Goal: Task Accomplishment & Management: Use online tool/utility

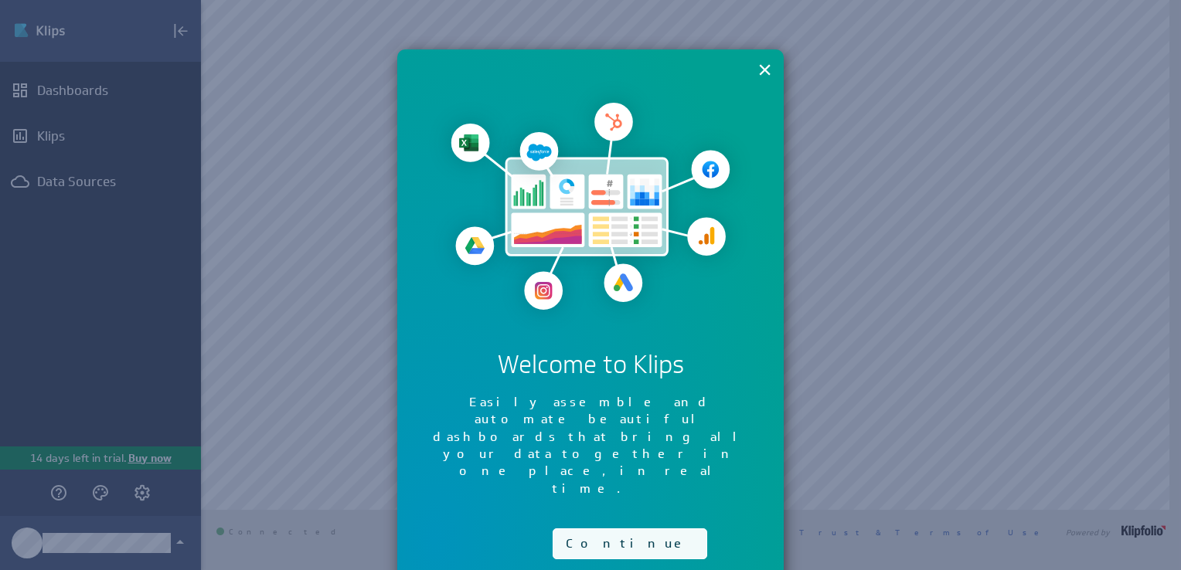
click at [582, 529] on button "Continue" at bounding box center [630, 544] width 155 height 31
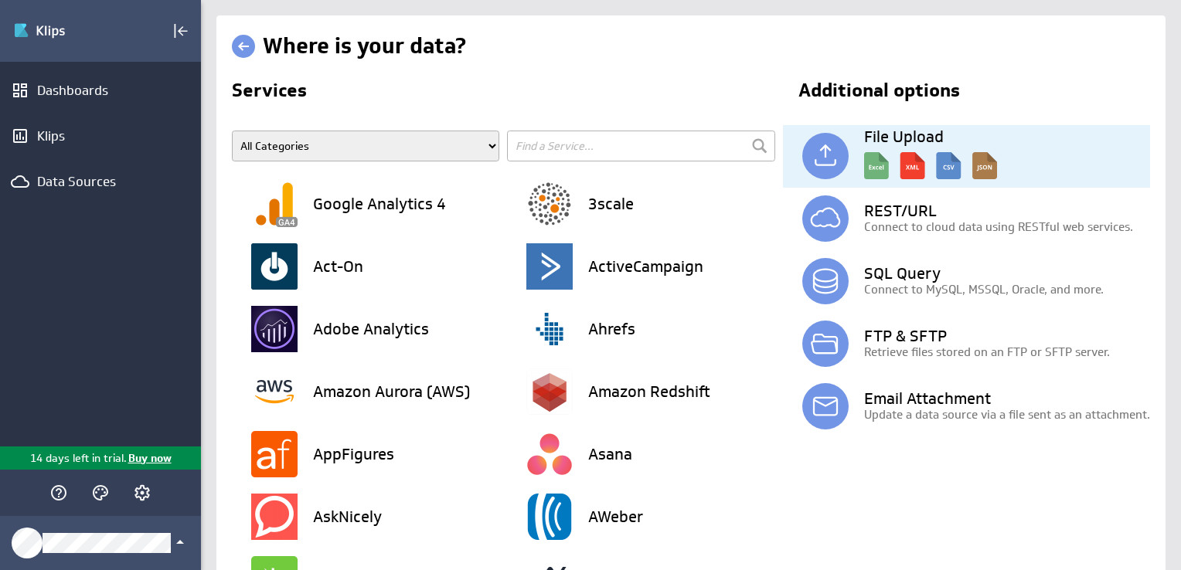
click at [821, 161] on img at bounding box center [825, 156] width 46 height 46
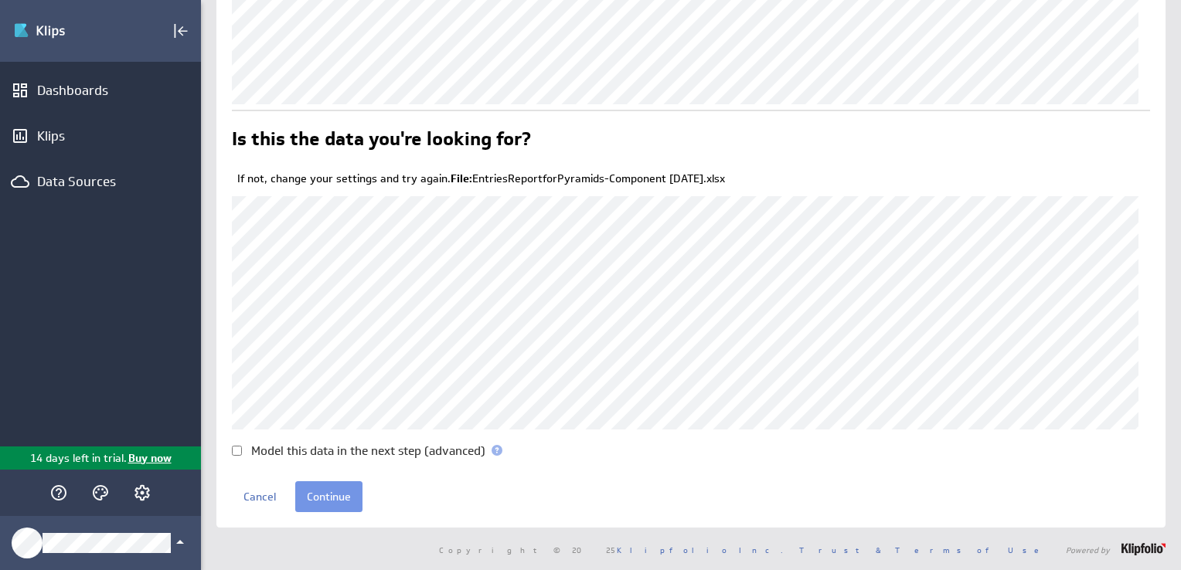
scroll to position [127, 0]
click at [237, 453] on input "Model this data in the next step (advanced)" at bounding box center [237, 453] width 10 height 10
checkbox input "true"
click at [334, 499] on input "Continue" at bounding box center [328, 498] width 67 height 31
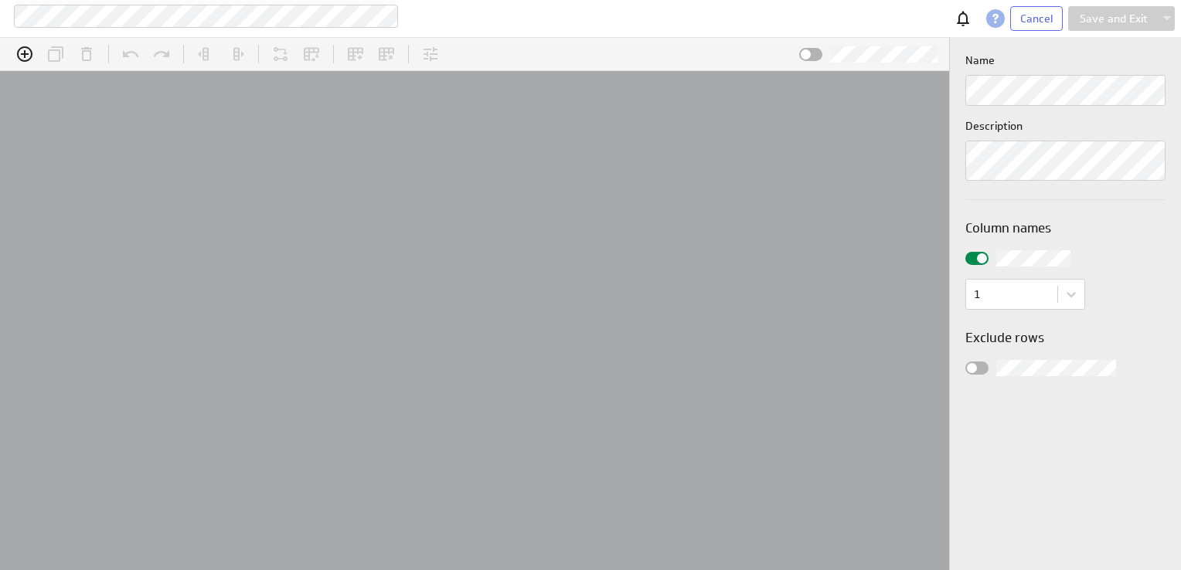
scroll to position [49, 990]
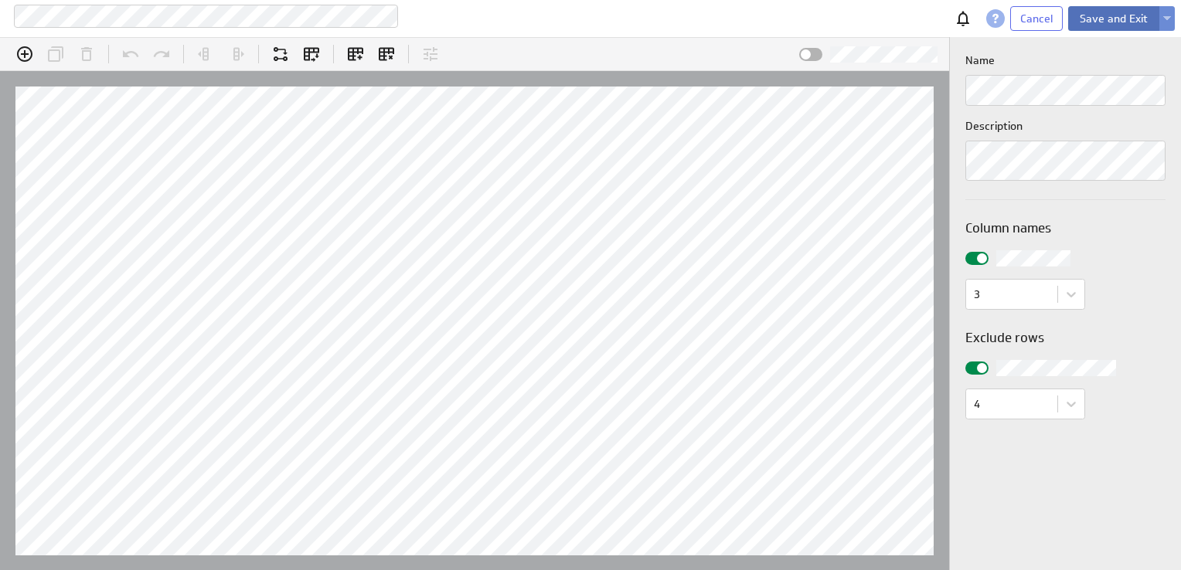
click at [1126, 17] on button "Save and Exit" at bounding box center [1113, 18] width 91 height 25
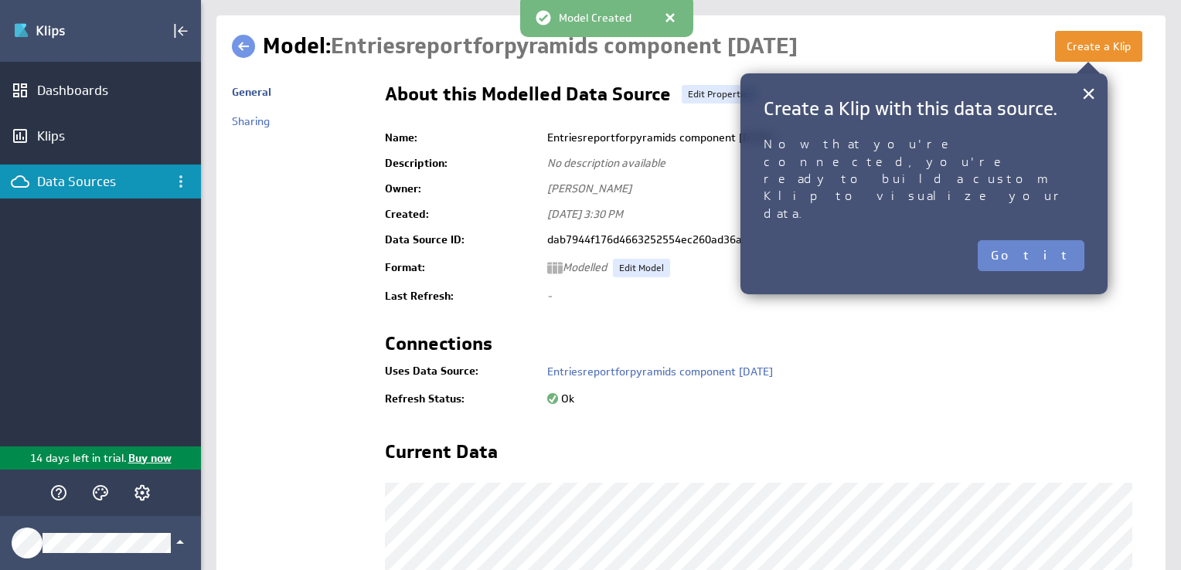
click at [1067, 240] on button "Got it" at bounding box center [1031, 255] width 107 height 31
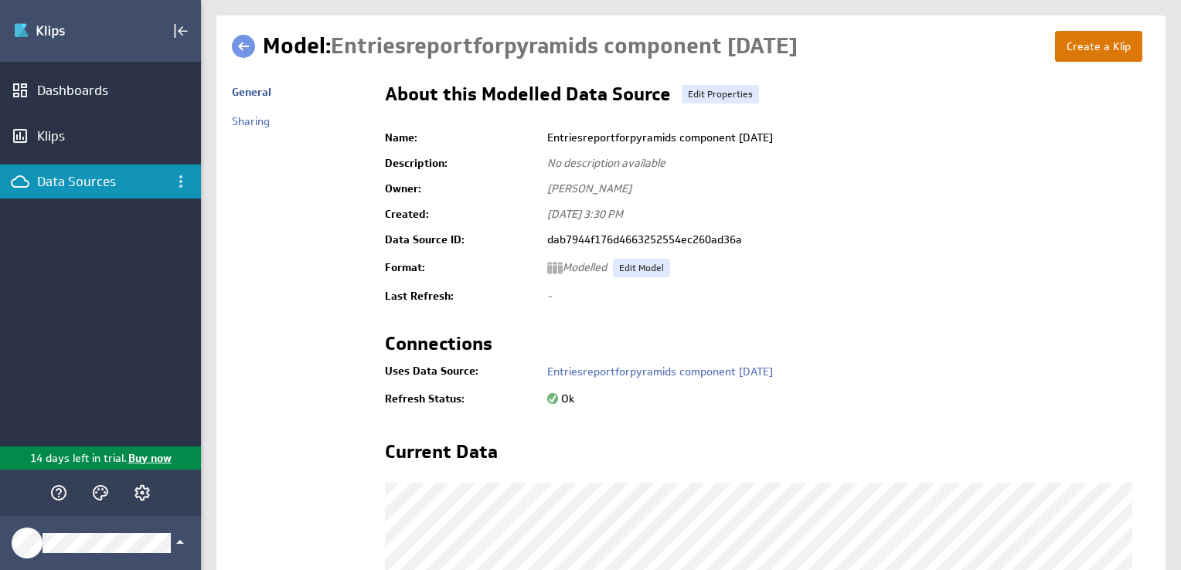
click at [1102, 52] on button "Create a Klip" at bounding box center [1098, 46] width 87 height 31
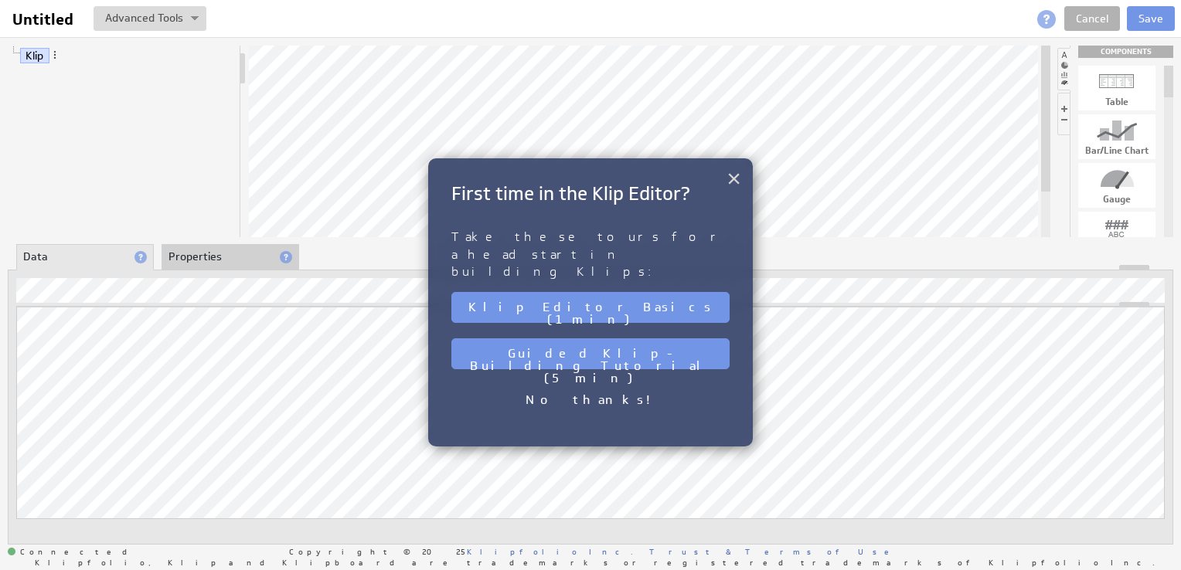
click at [735, 179] on button "×" at bounding box center [734, 178] width 15 height 31
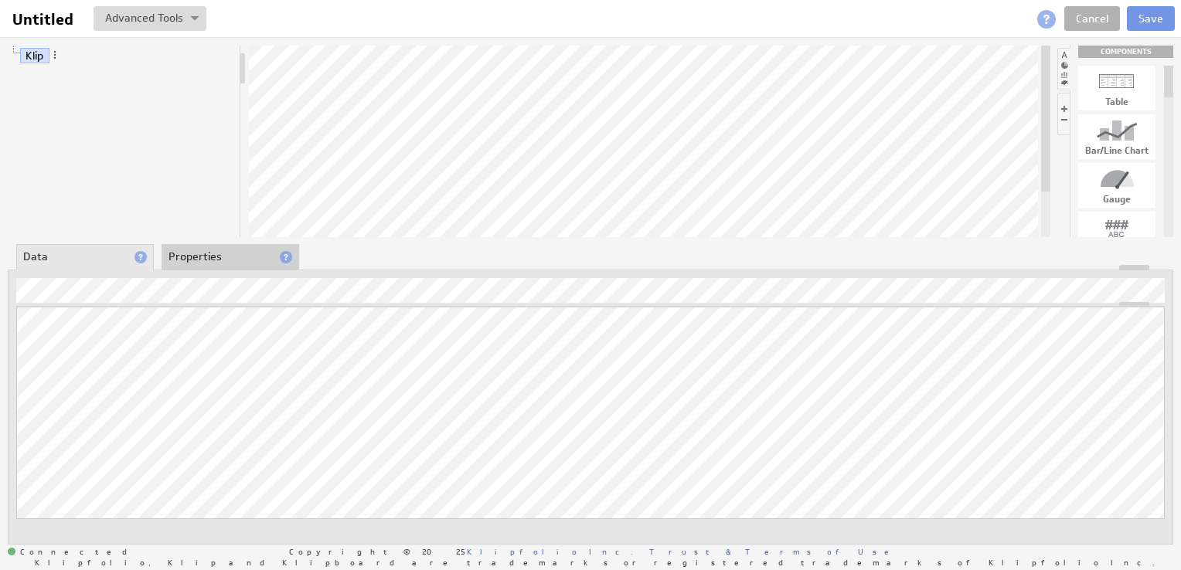
click at [1109, 141] on div at bounding box center [1116, 130] width 77 height 25
click at [513, 183] on div "Klip COMPONENTS Table Bar/Line Chart Gauge Value Pair Layout Grid Separator Lab…" at bounding box center [590, 294] width 1181 height 515
click at [213, 262] on li "Properties" at bounding box center [231, 257] width 138 height 26
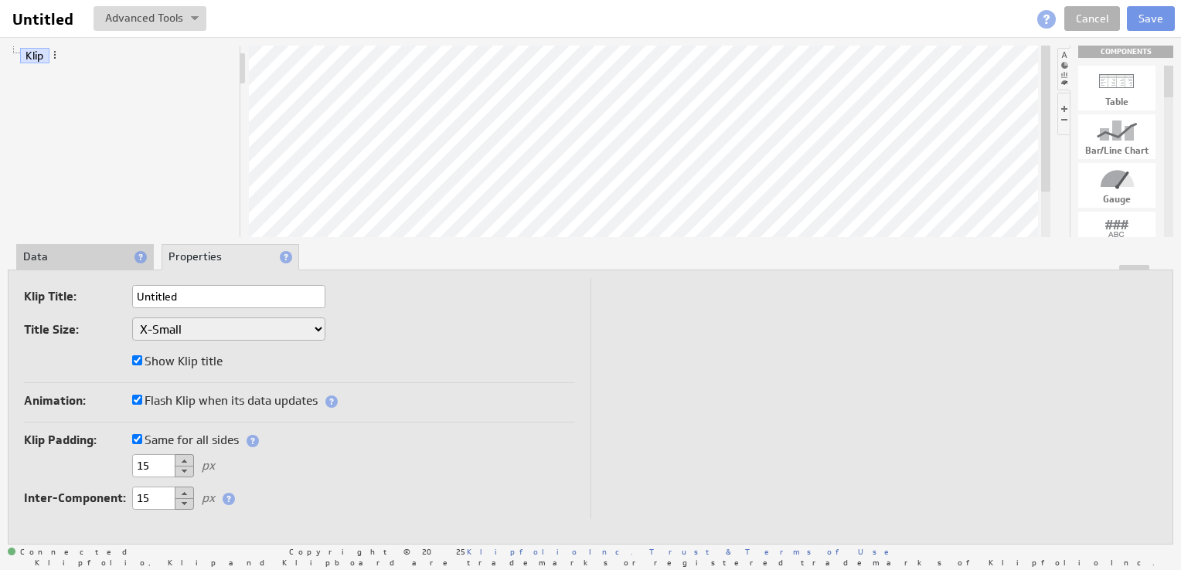
click at [94, 261] on li "Data" at bounding box center [85, 257] width 138 height 26
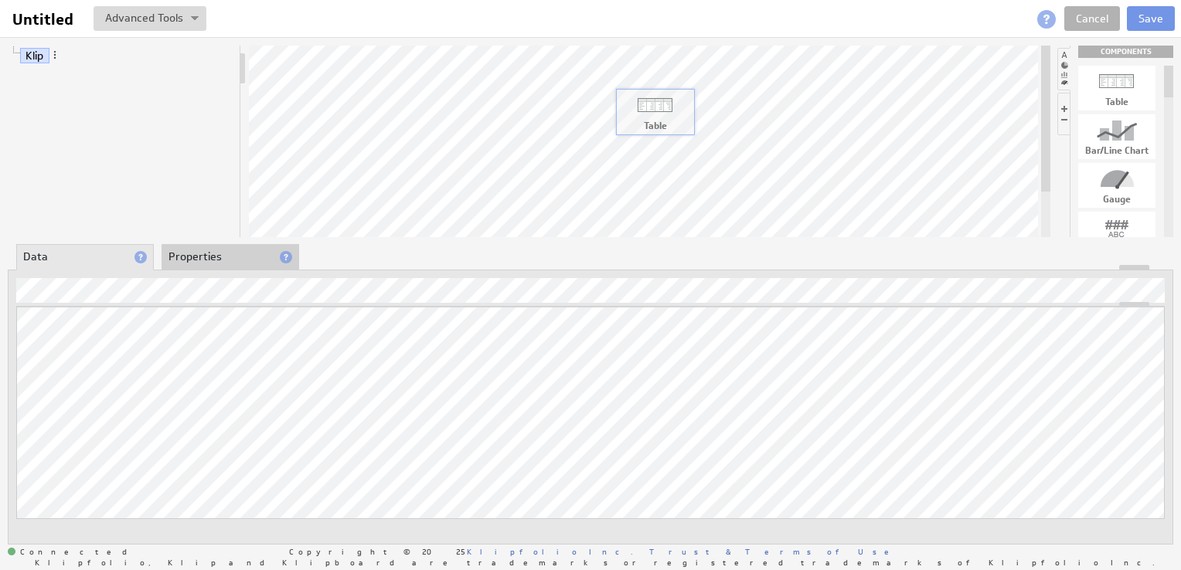
drag, startPoint x: 1132, startPoint y: 95, endPoint x: 670, endPoint y: 117, distance: 462.8
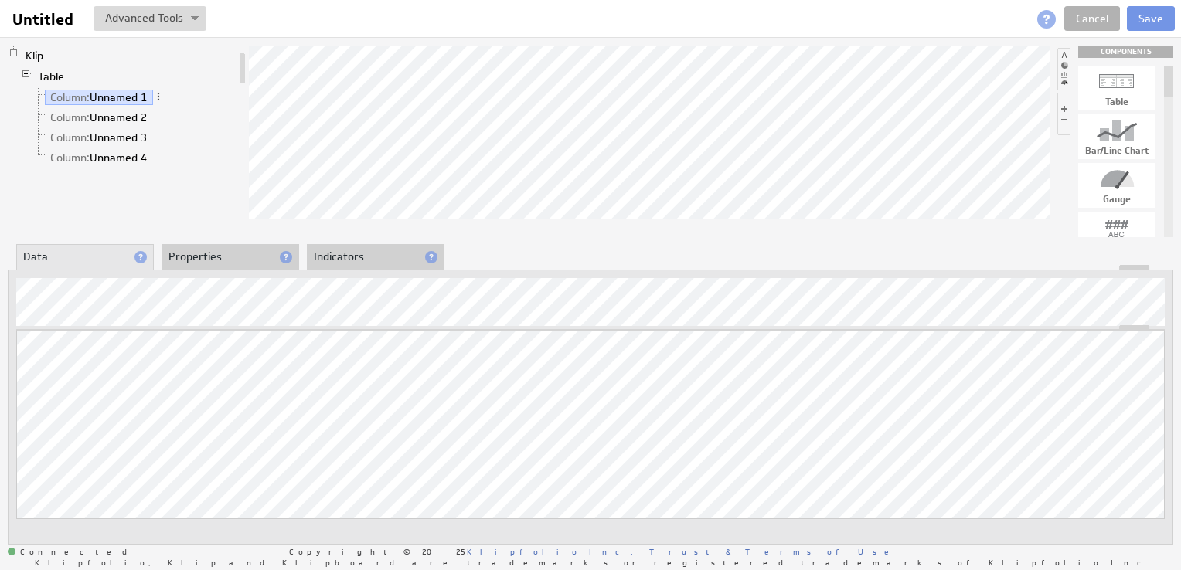
drag, startPoint x: 159, startPoint y: 94, endPoint x: 187, endPoint y: 130, distance: 45.2
click at [187, 130] on ul "Column: Unnamed 1 Column: Unnamed 2 Column: Unnamed 3 Column: Unnamed 4" at bounding box center [132, 127] width 201 height 80
click at [162, 99] on span at bounding box center [158, 96] width 11 height 11
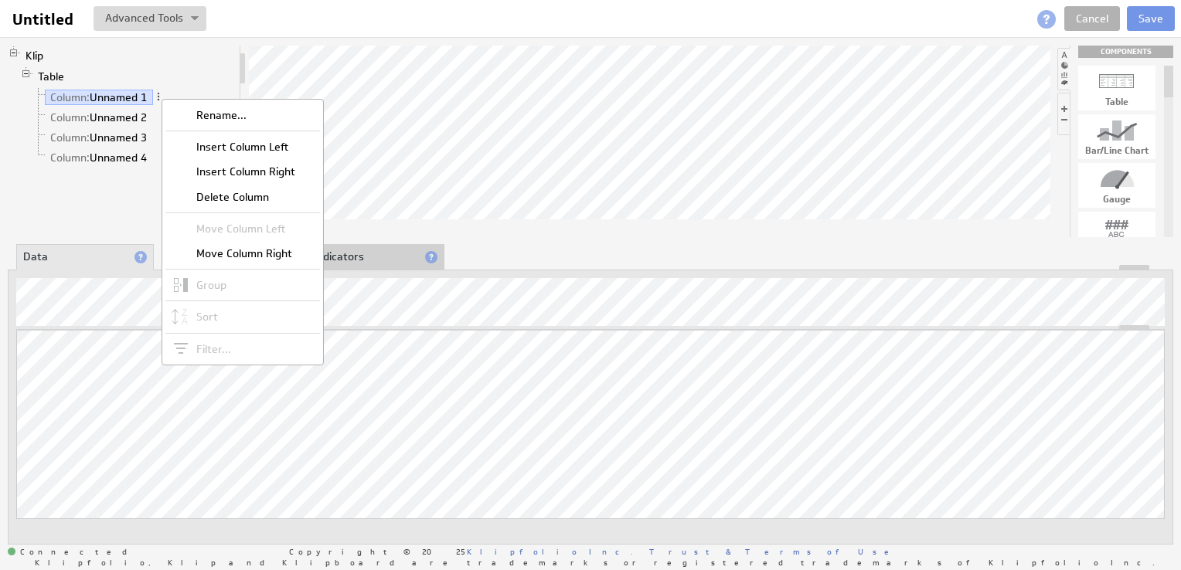
click at [124, 225] on div "Klip Table Column: Unnamed 1 Column: Unnamed 2 Column: Unnamed 3 Column: Unname…" at bounding box center [124, 142] width 233 height 192
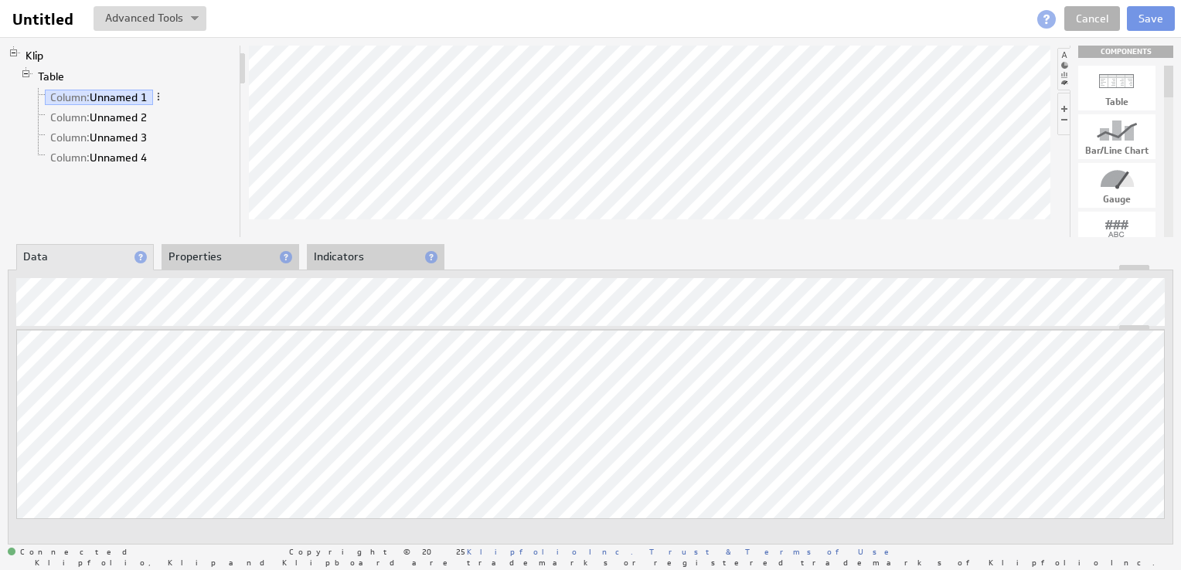
click at [97, 267] on div "About Data Properties Layout Drill Down Indicators Updating... Select a Functio…" at bounding box center [591, 394] width 1166 height 299
click at [135, 166] on div "Klip Table Column: Unnamed 1 Column: Unnamed 2 Column: Unnamed 3 Column: Unname…" at bounding box center [590, 294] width 1181 height 515
click at [461, 171] on div "Klip Table Column: Unnamed 1 Column: Unnamed 2 Column: Unnamed 3 Column: Unname…" at bounding box center [591, 142] width 1166 height 192
drag, startPoint x: 1115, startPoint y: 136, endPoint x: 720, endPoint y: 175, distance: 396.9
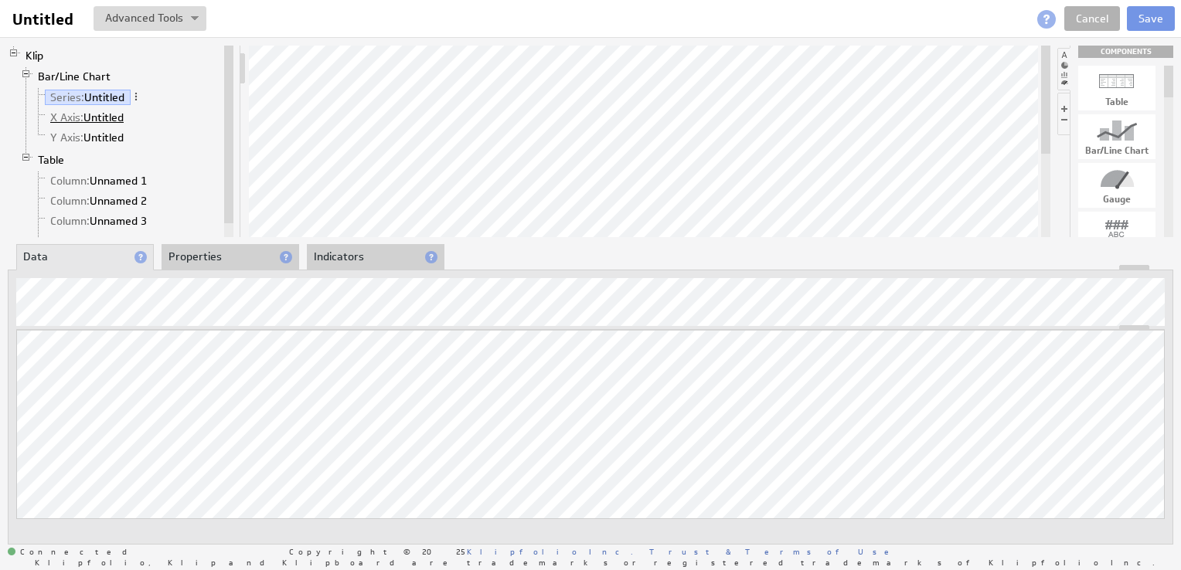
click at [100, 112] on link "X Axis: Untitled" at bounding box center [87, 117] width 85 height 15
